Goal: Information Seeking & Learning: Find specific fact

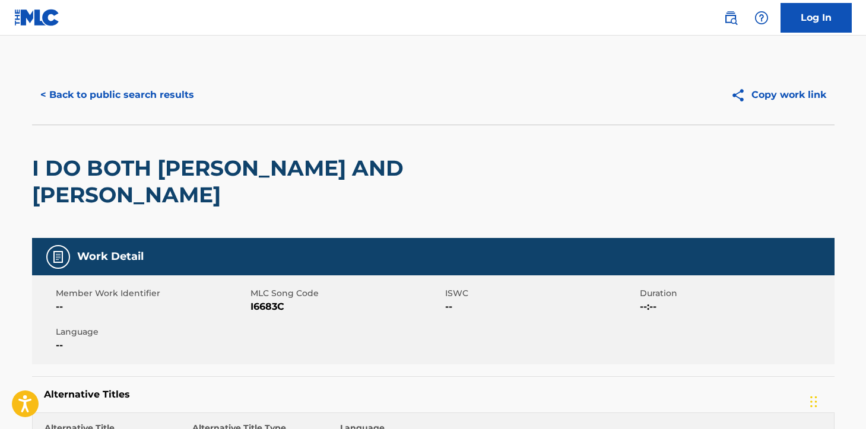
click at [170, 115] on div "< Back to public search results Copy work link" at bounding box center [433, 94] width 802 height 59
click at [169, 106] on button "< Back to public search results" at bounding box center [117, 95] width 170 height 30
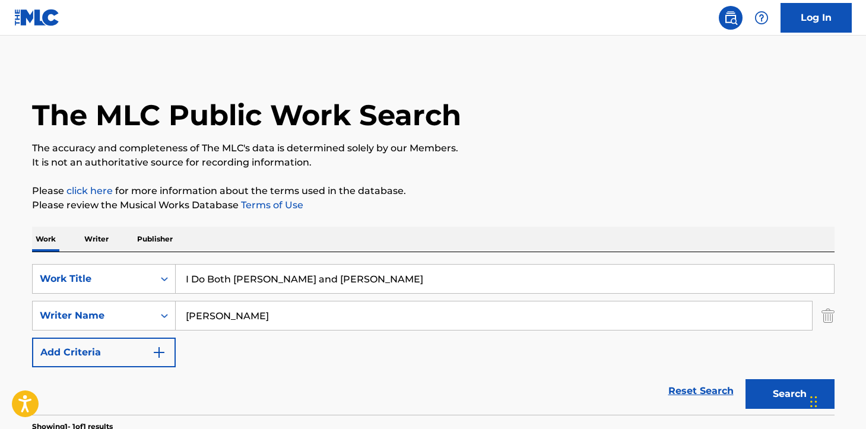
scroll to position [149, 0]
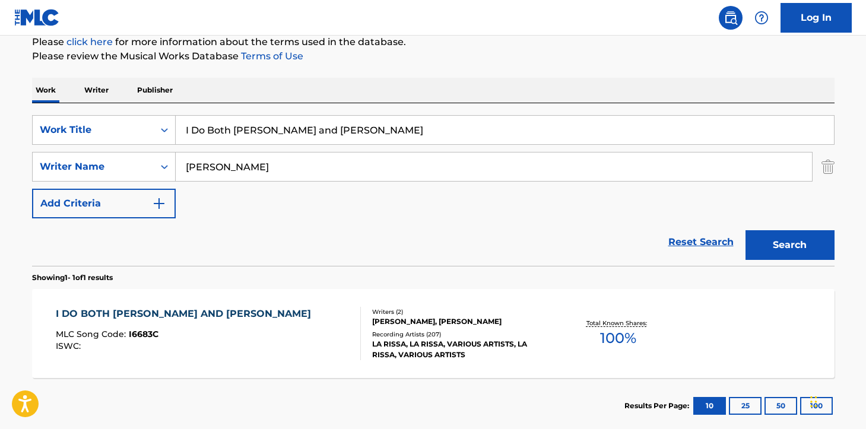
click at [315, 128] on input "I Do Both [PERSON_NAME] and [PERSON_NAME]" at bounding box center [505, 130] width 658 height 28
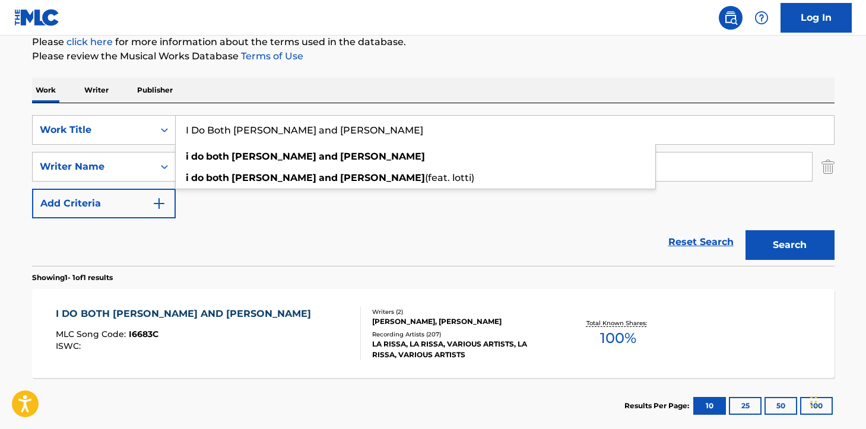
click at [315, 128] on input "I Do Both [PERSON_NAME] and [PERSON_NAME]" at bounding box center [505, 130] width 658 height 28
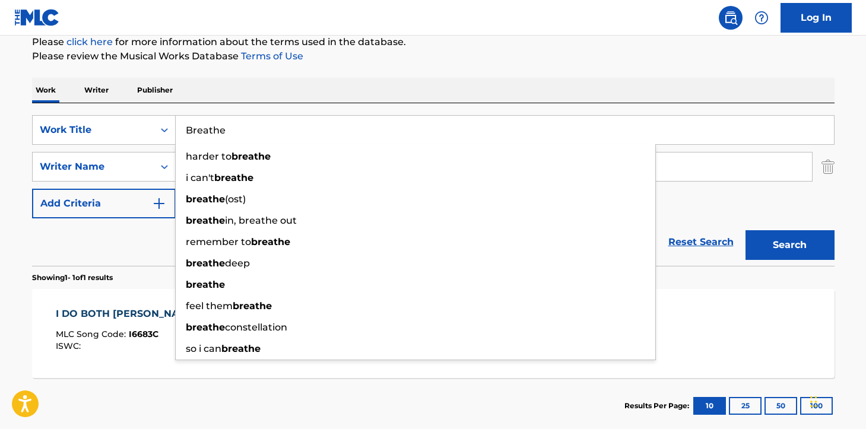
type input "Breathe"
click at [518, 77] on div "The MLC Public Work Search The accuracy and completeness of The MLC's data is d…" at bounding box center [433, 175] width 831 height 518
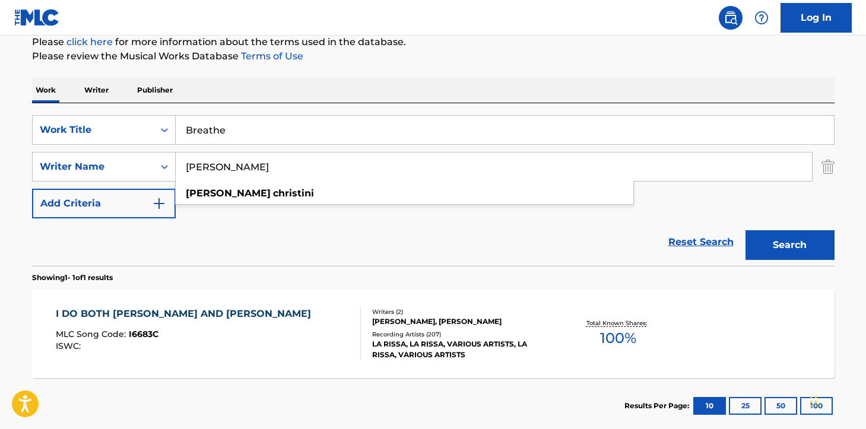
click at [300, 161] on input "[PERSON_NAME]" at bounding box center [494, 167] width 636 height 28
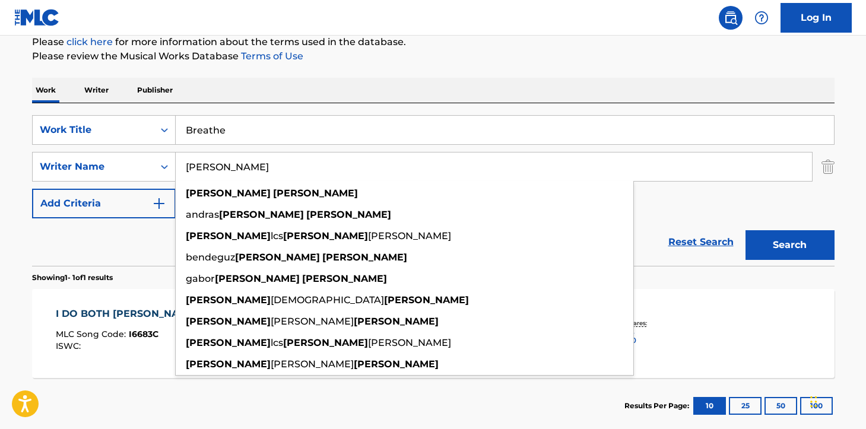
type input "[PERSON_NAME]"
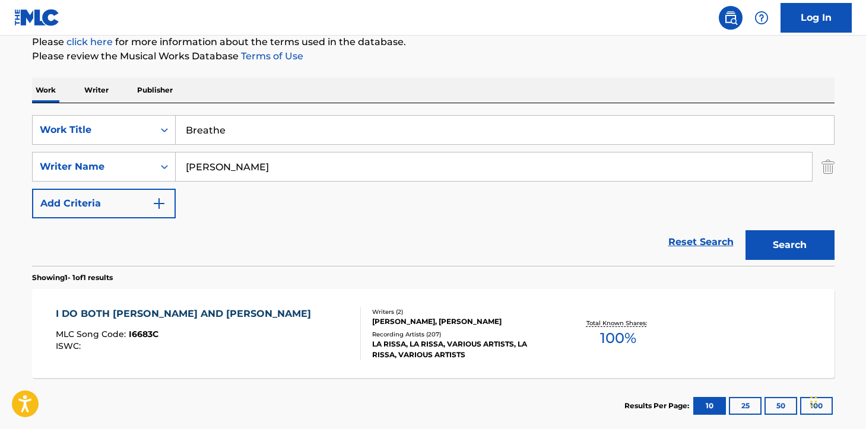
click at [551, 67] on div "The MLC Public Work Search The accuracy and completeness of The MLC's data is d…" at bounding box center [433, 175] width 831 height 518
click at [795, 243] on button "Search" at bounding box center [789, 245] width 89 height 30
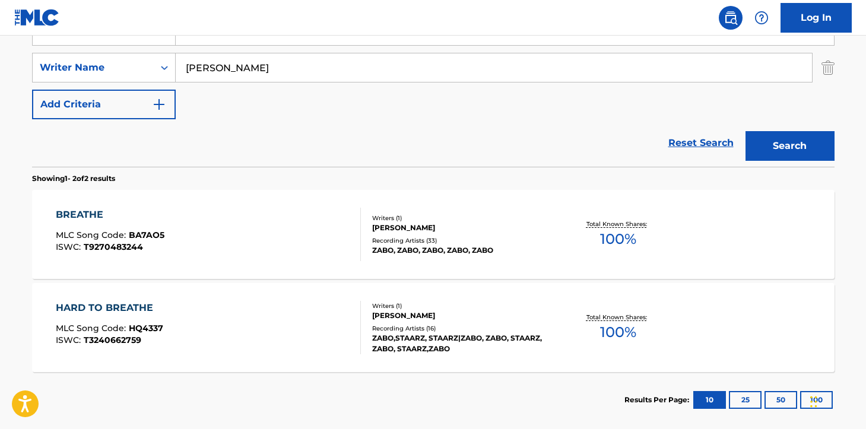
scroll to position [310, 0]
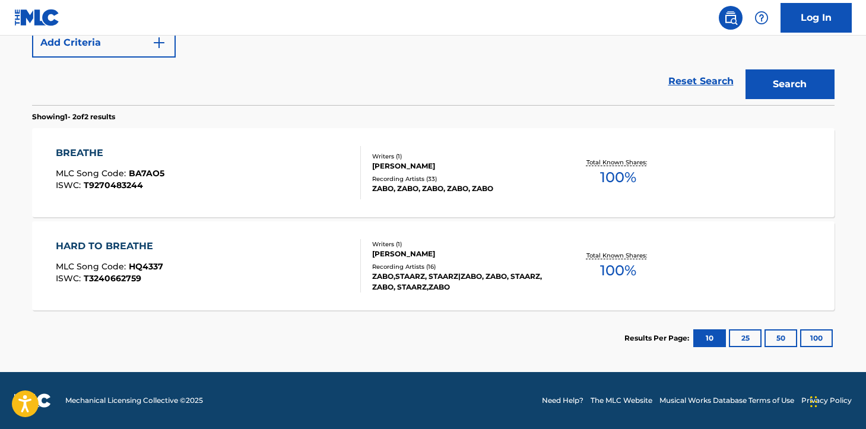
click at [449, 259] on div "Writers ( 1 ) [PERSON_NAME] Recording Artists ( 16 ) [PERSON_NAME],STAARZ, STAA…" at bounding box center [456, 266] width 191 height 53
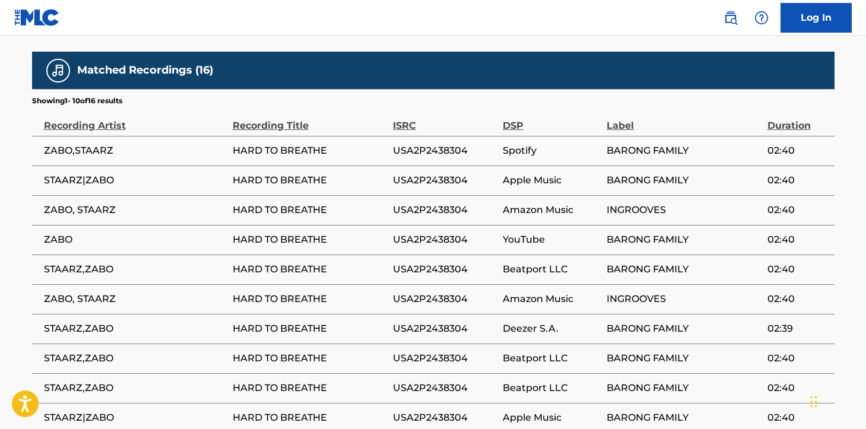
scroll to position [765, 0]
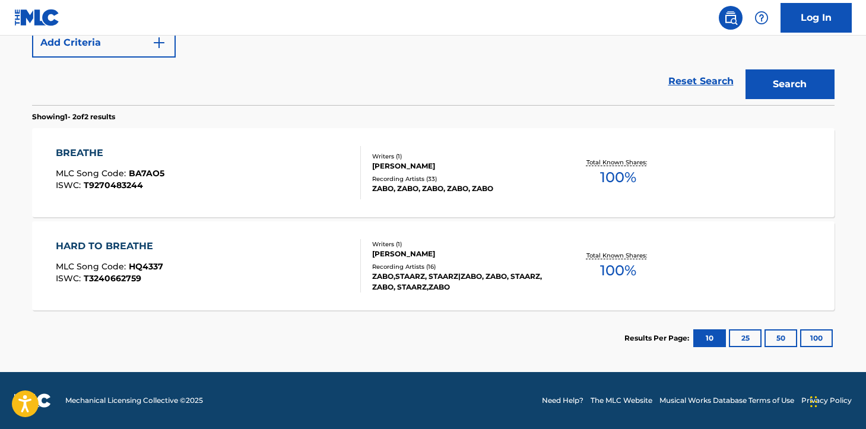
scroll to position [310, 0]
click at [418, 155] on div "Writers ( 1 )" at bounding box center [461, 156] width 179 height 9
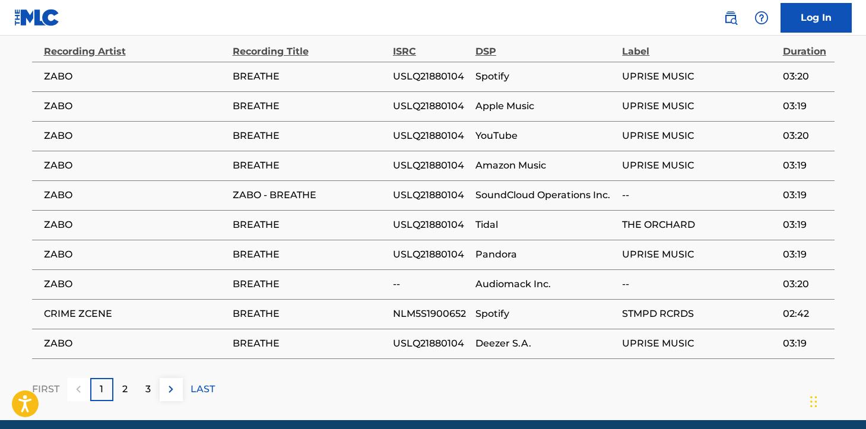
scroll to position [861, 0]
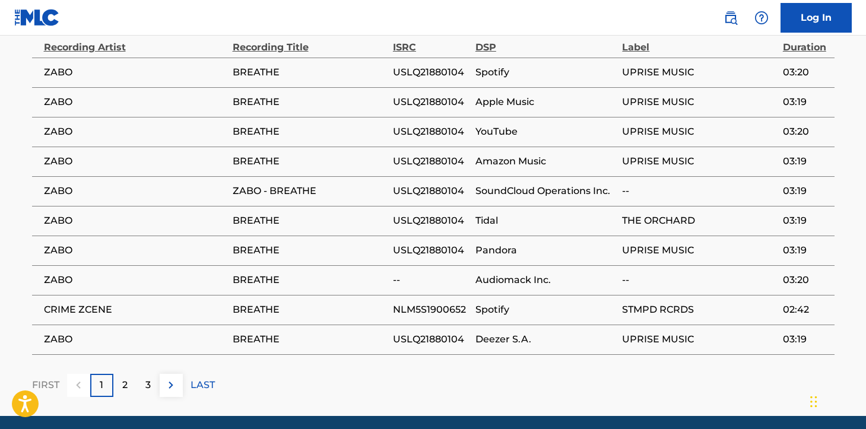
click at [131, 377] on div "2" at bounding box center [124, 385] width 23 height 23
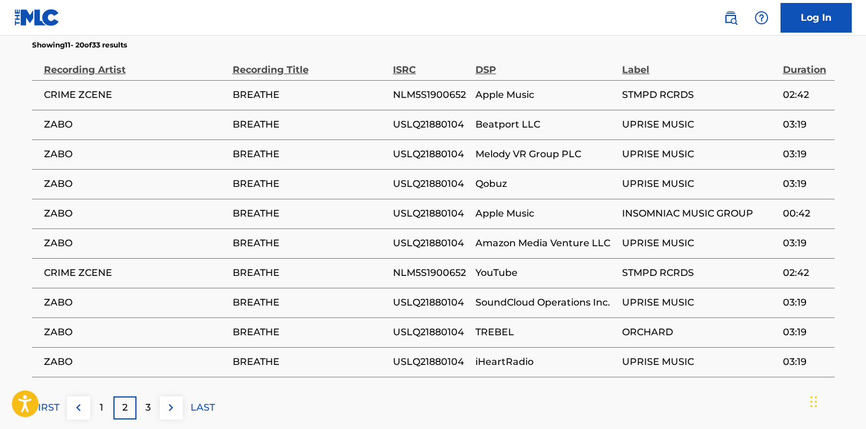
scroll to position [842, 0]
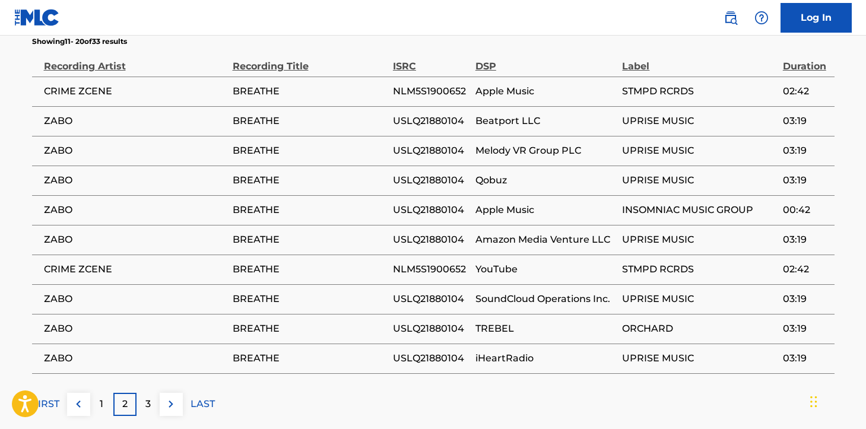
click at [154, 393] on div "3" at bounding box center [148, 404] width 23 height 23
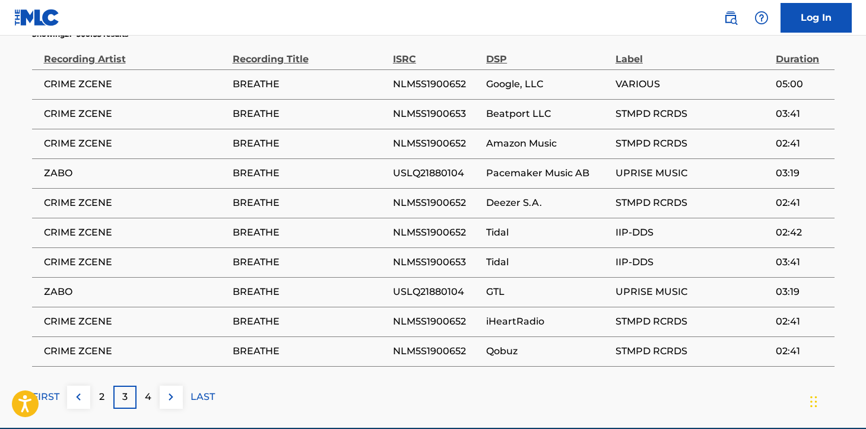
scroll to position [849, 0]
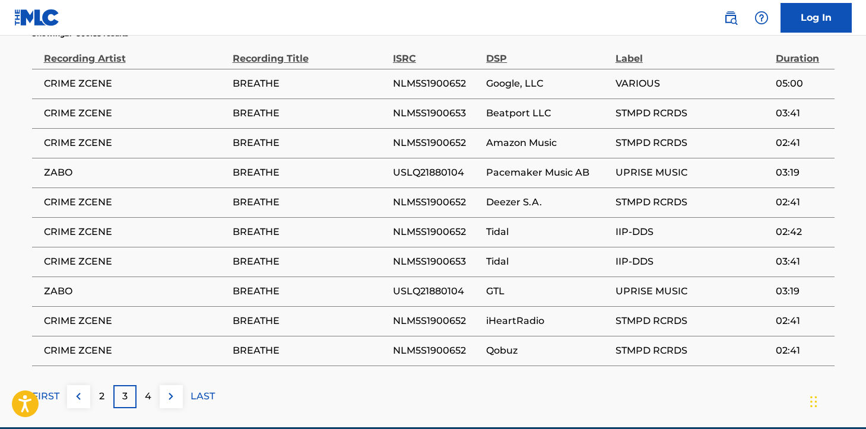
click at [146, 389] on p "4" at bounding box center [148, 396] width 7 height 14
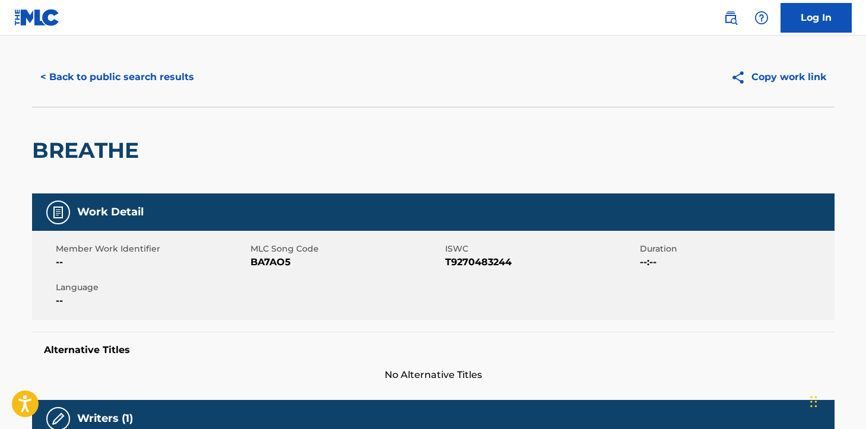
scroll to position [17, 0]
